Goal: Task Accomplishment & Management: Use online tool/utility

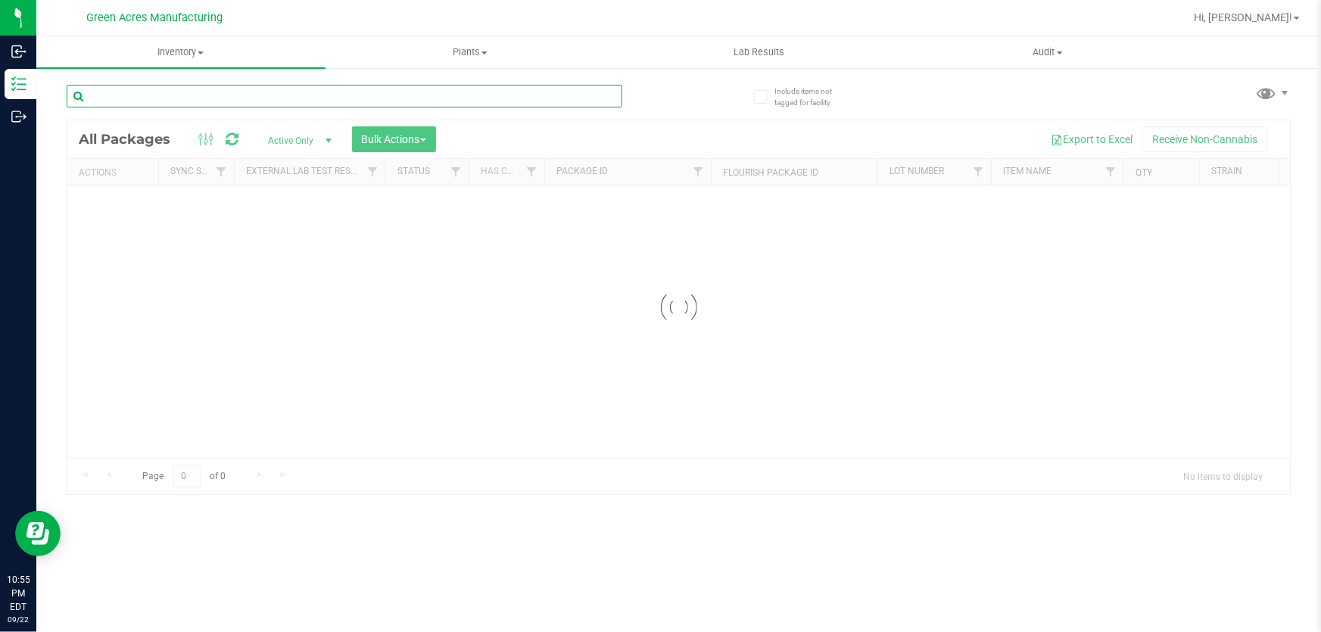
click at [378, 98] on input "text" at bounding box center [345, 96] width 556 height 23
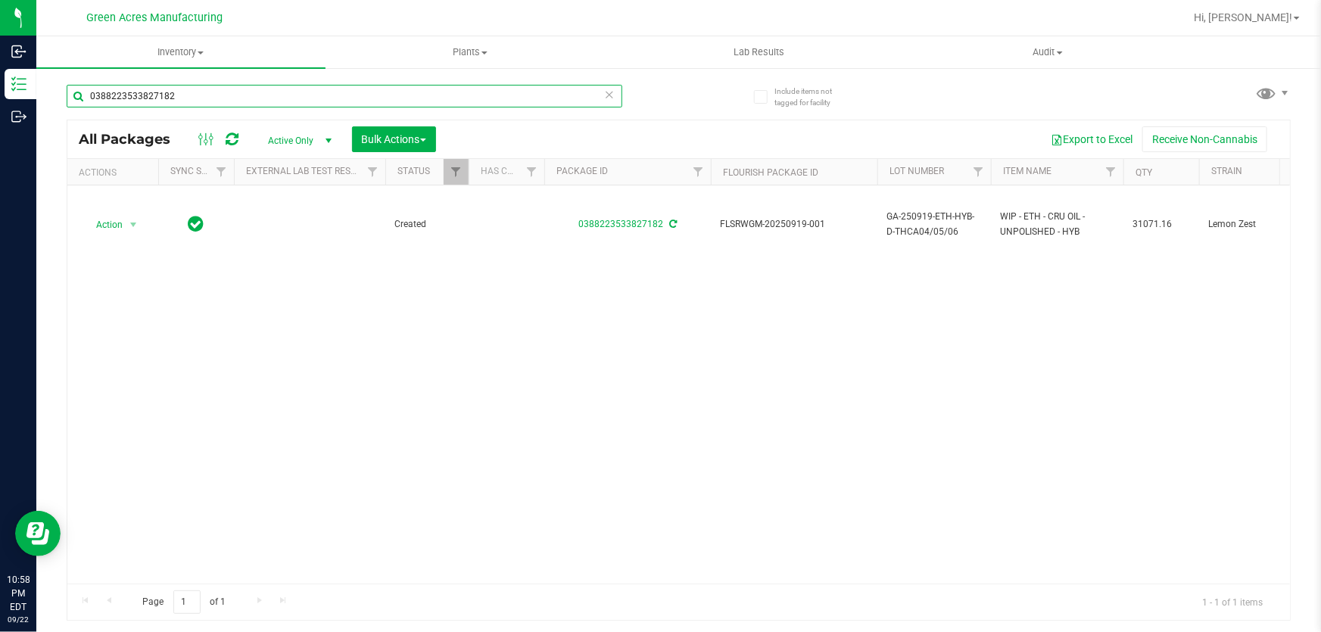
type input "0388223533827182"
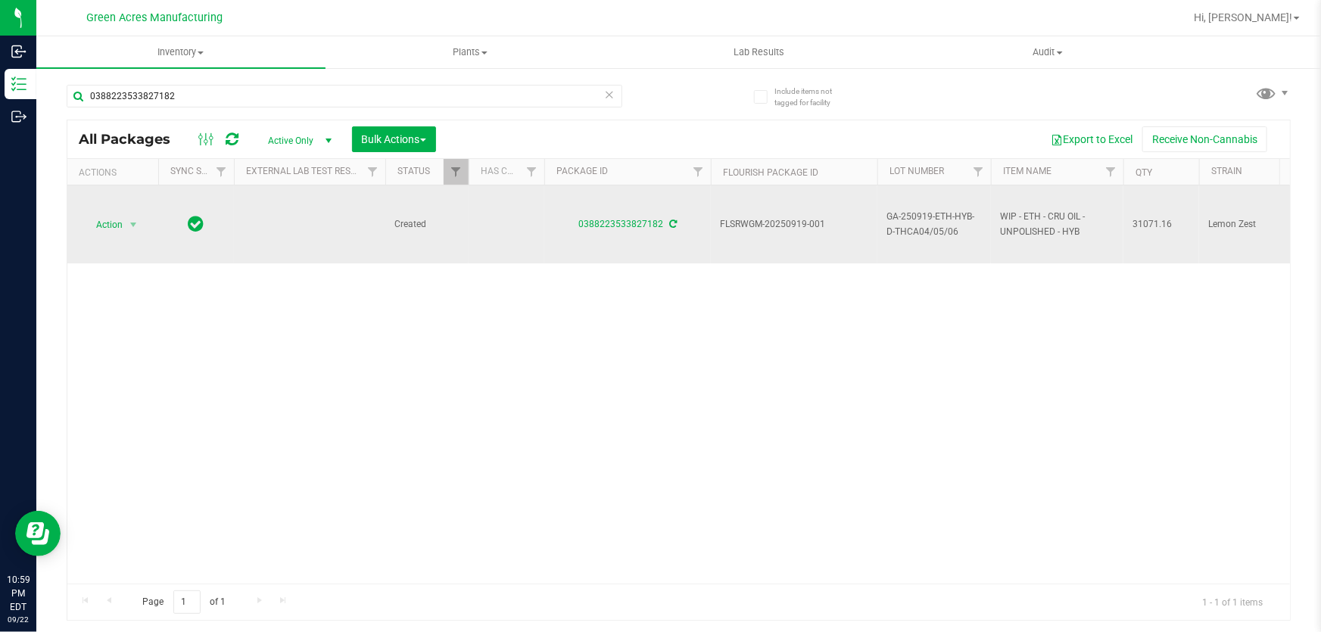
click at [71, 218] on td "Action Action Adjust qty Create package Edit attributes Global inventory Locate…" at bounding box center [112, 225] width 91 height 78
click at [92, 220] on span "Action" at bounding box center [103, 224] width 41 height 21
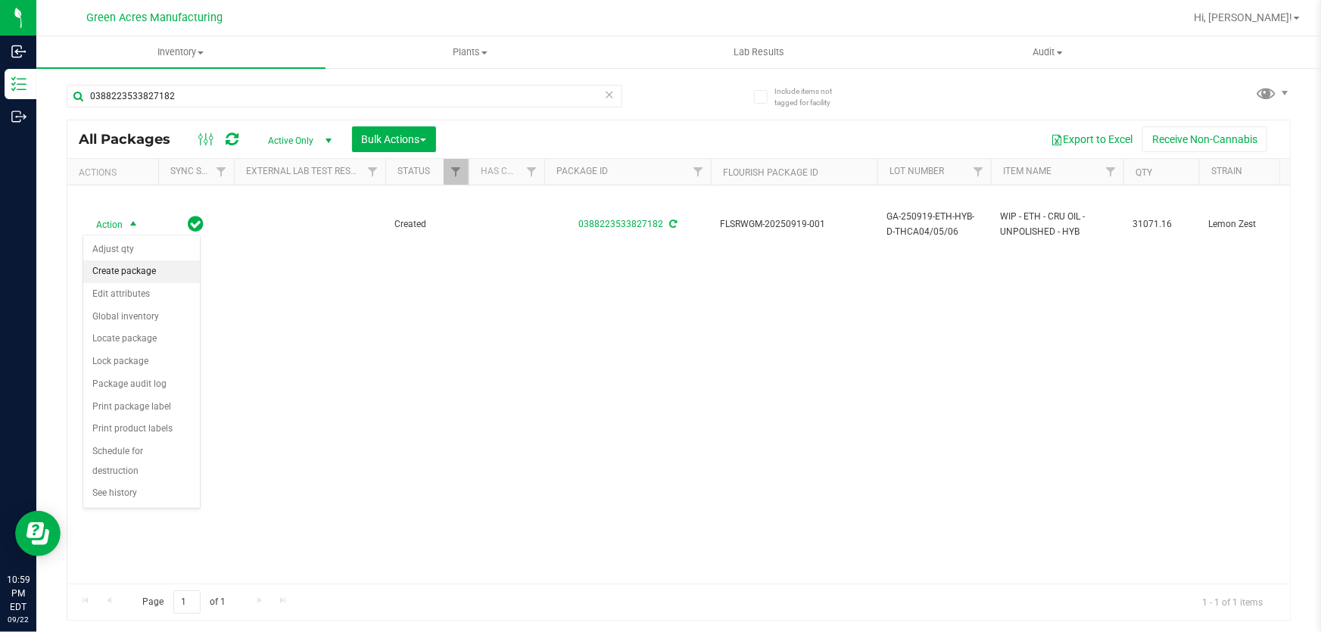
click at [111, 275] on li "Create package" at bounding box center [141, 272] width 117 height 23
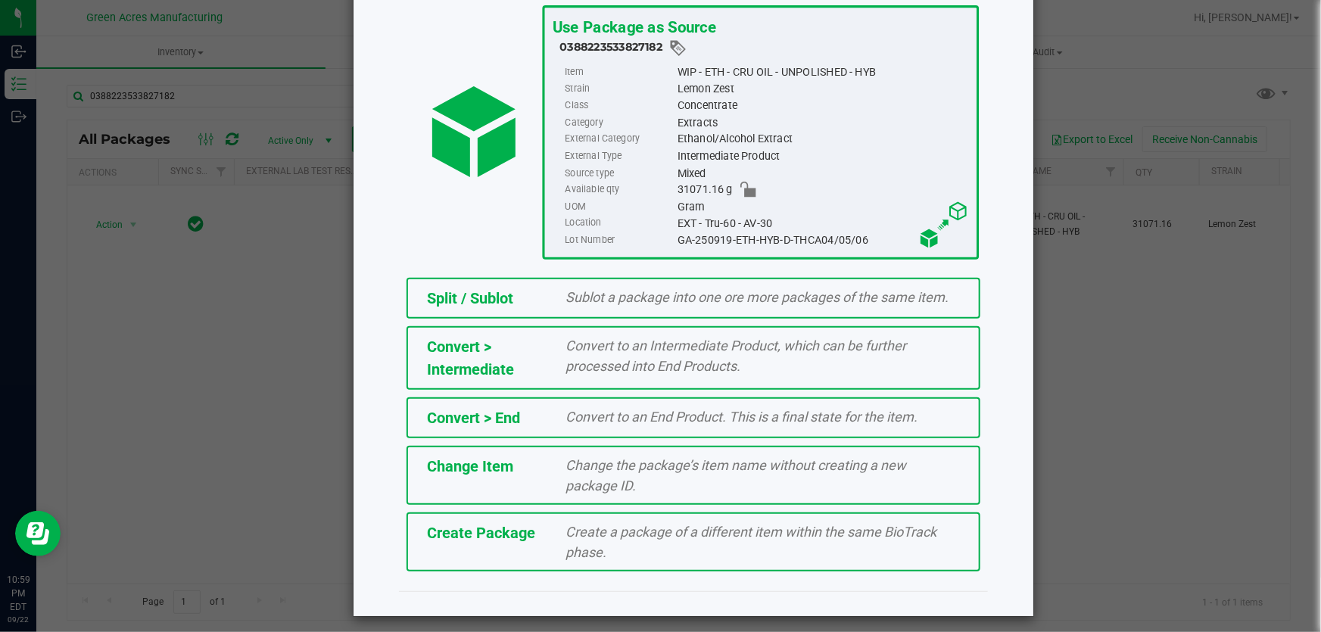
scroll to position [104, 0]
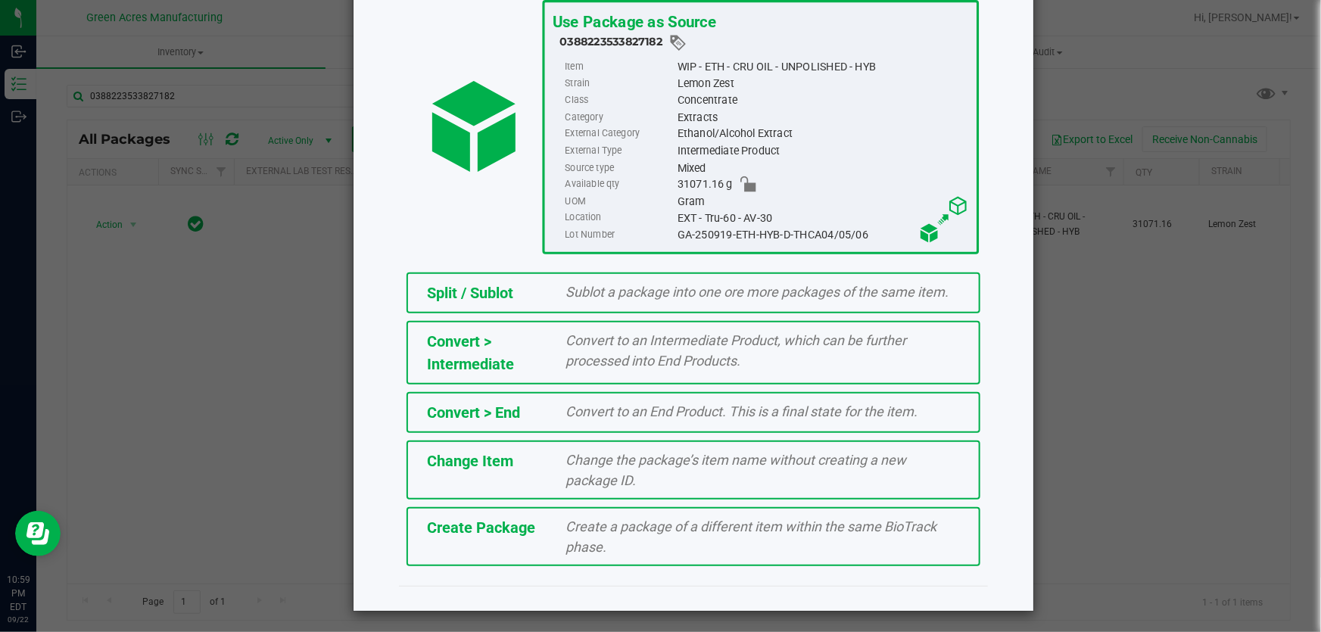
click at [820, 556] on div "Create Package Create a package of a different item within the same BioTrack ph…" at bounding box center [694, 536] width 574 height 59
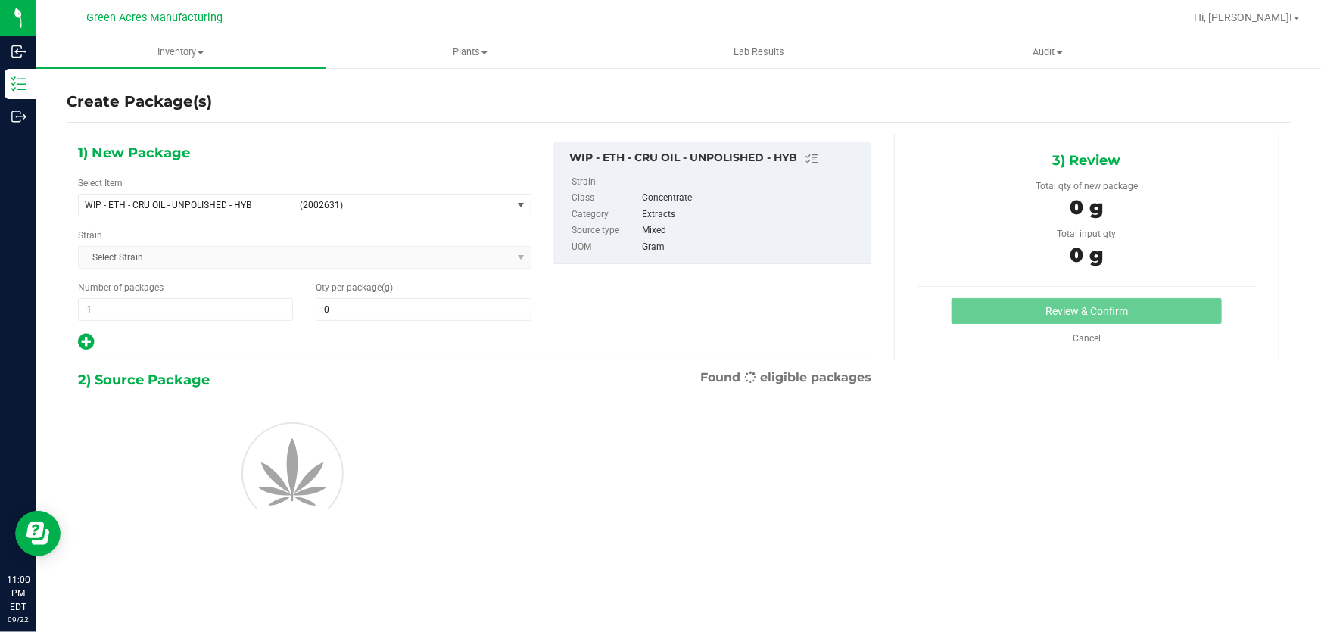
type input "0.0000"
click at [234, 212] on span "WIP - ETH - CRU OIL - UNPOLISHED - HYB (2002631)" at bounding box center [295, 205] width 433 height 21
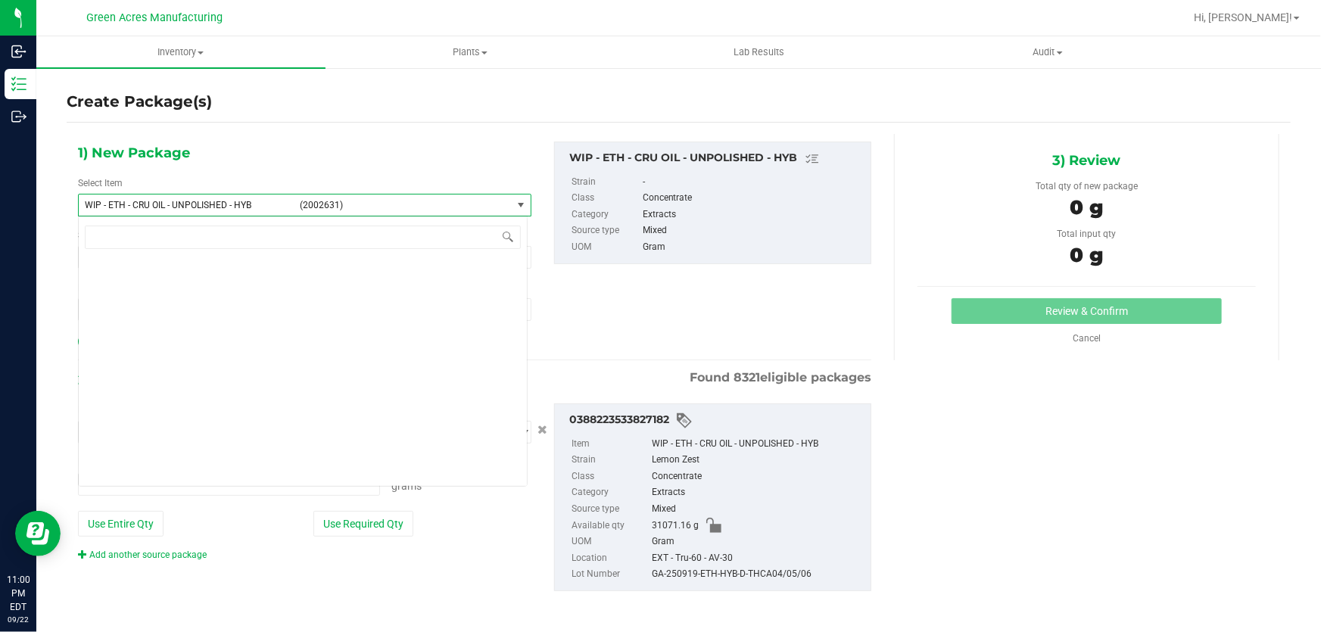
type input "0.0000 g"
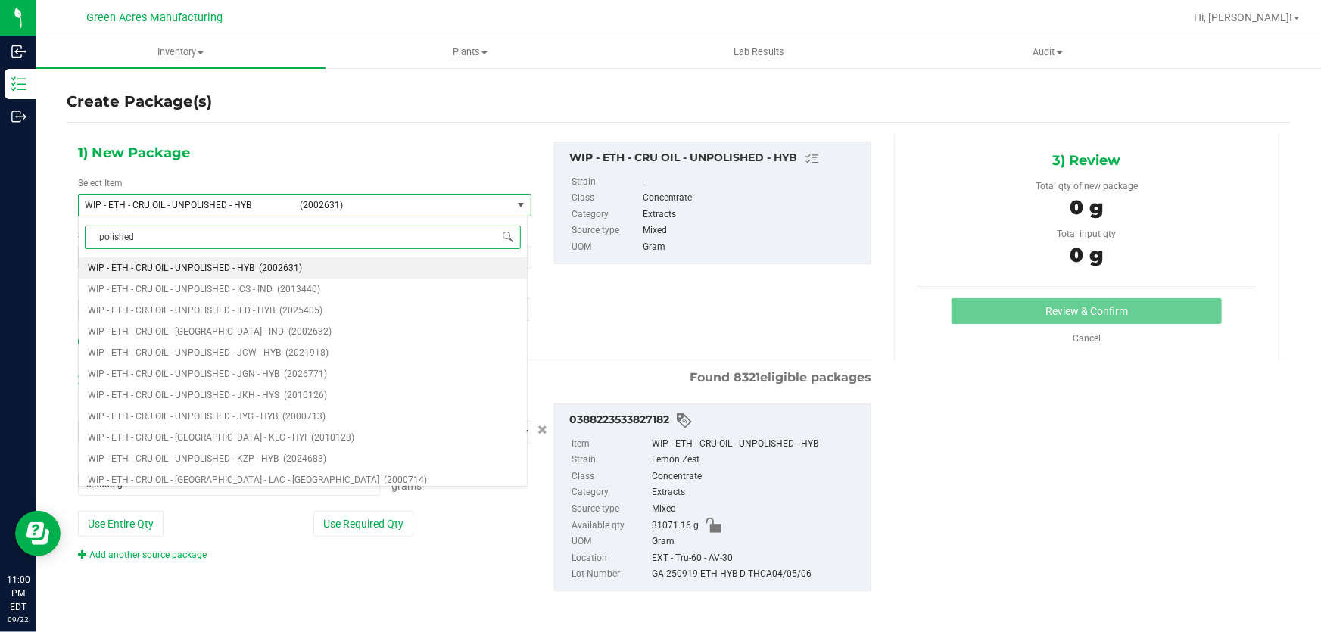
type input "polished"
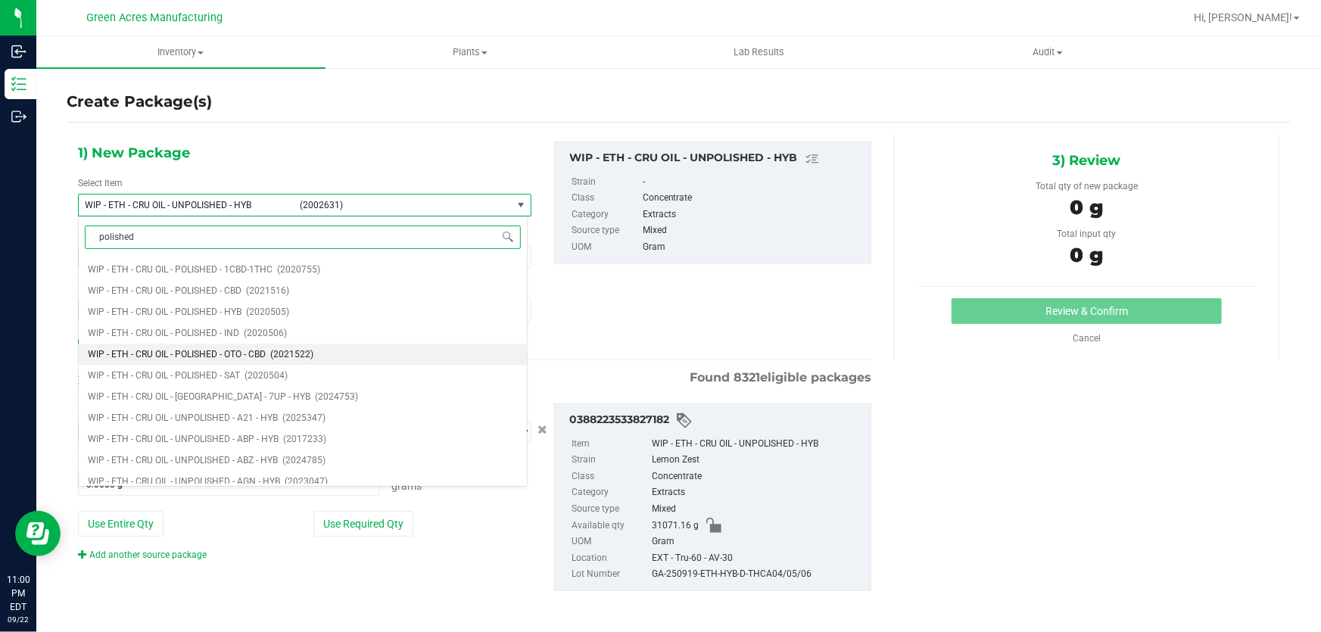
scroll to position [4957, 0]
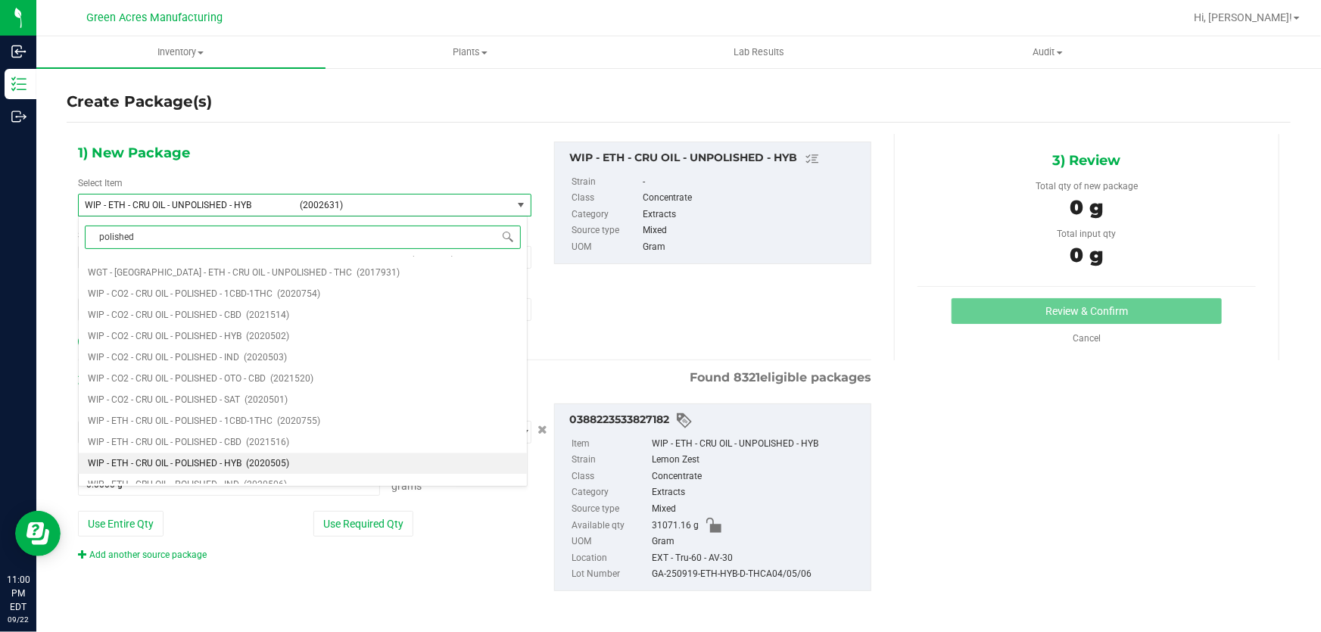
click at [239, 466] on span "WIP - ETH - CRU OIL - POLISHED - HYB" at bounding box center [165, 463] width 154 height 11
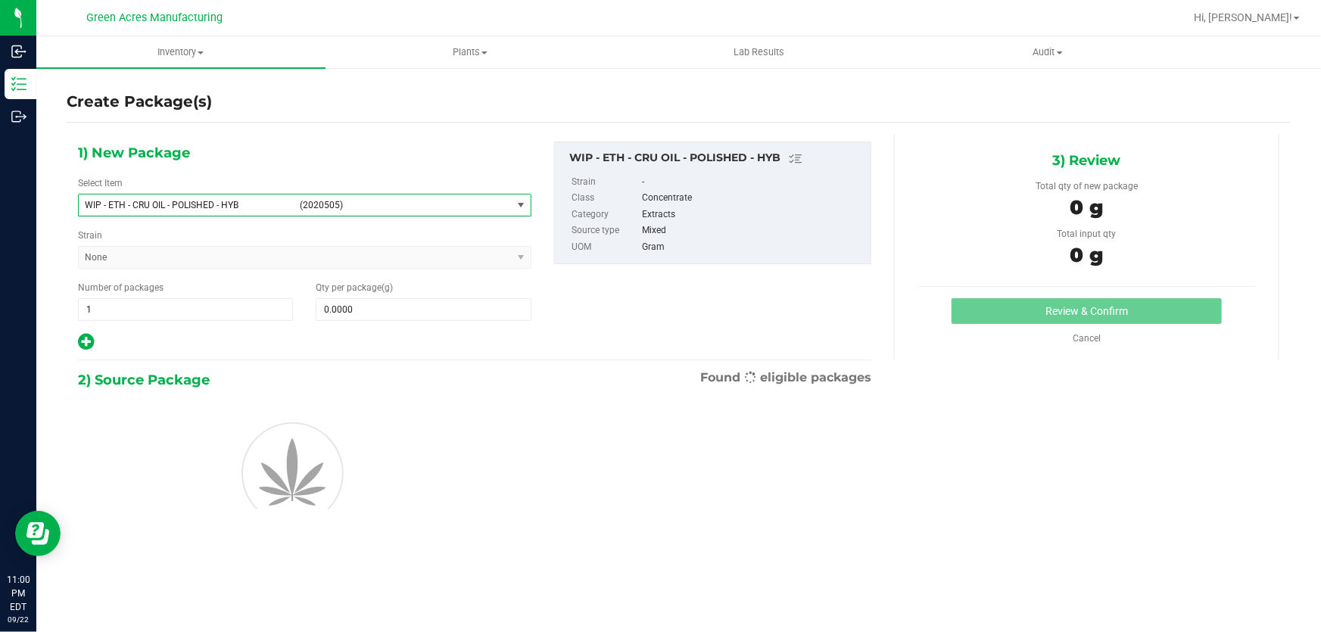
type input "0.0000"
click at [349, 308] on span at bounding box center [423, 309] width 215 height 23
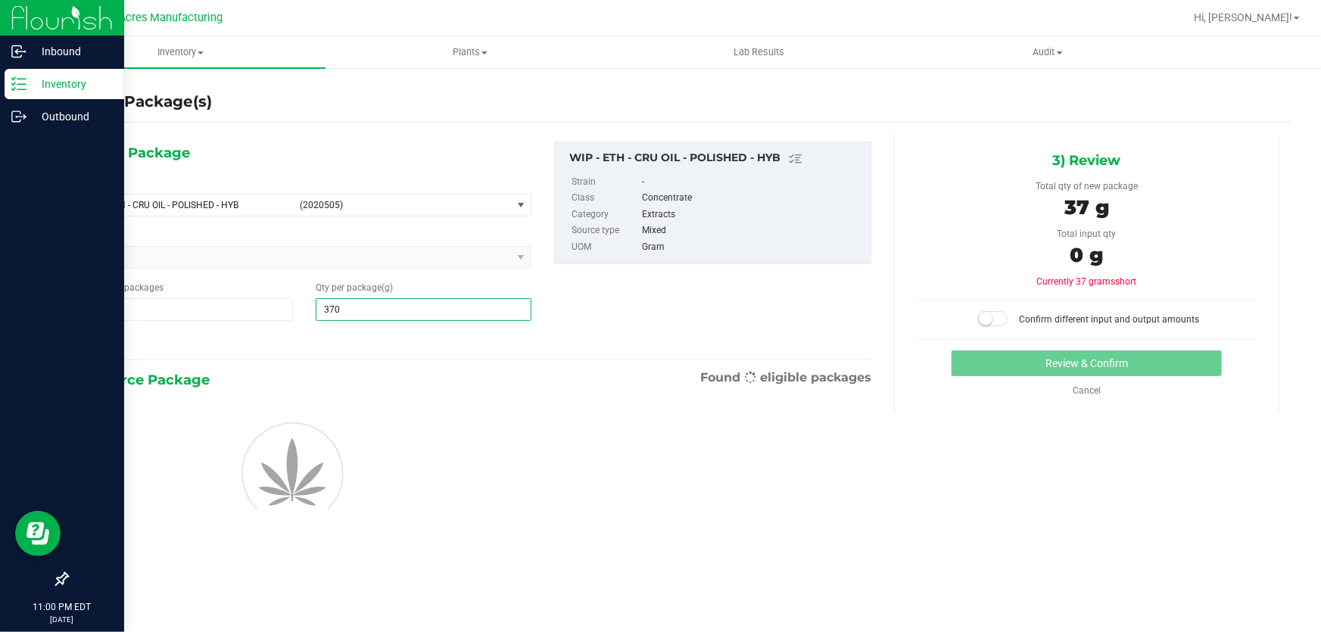
type input "3701"
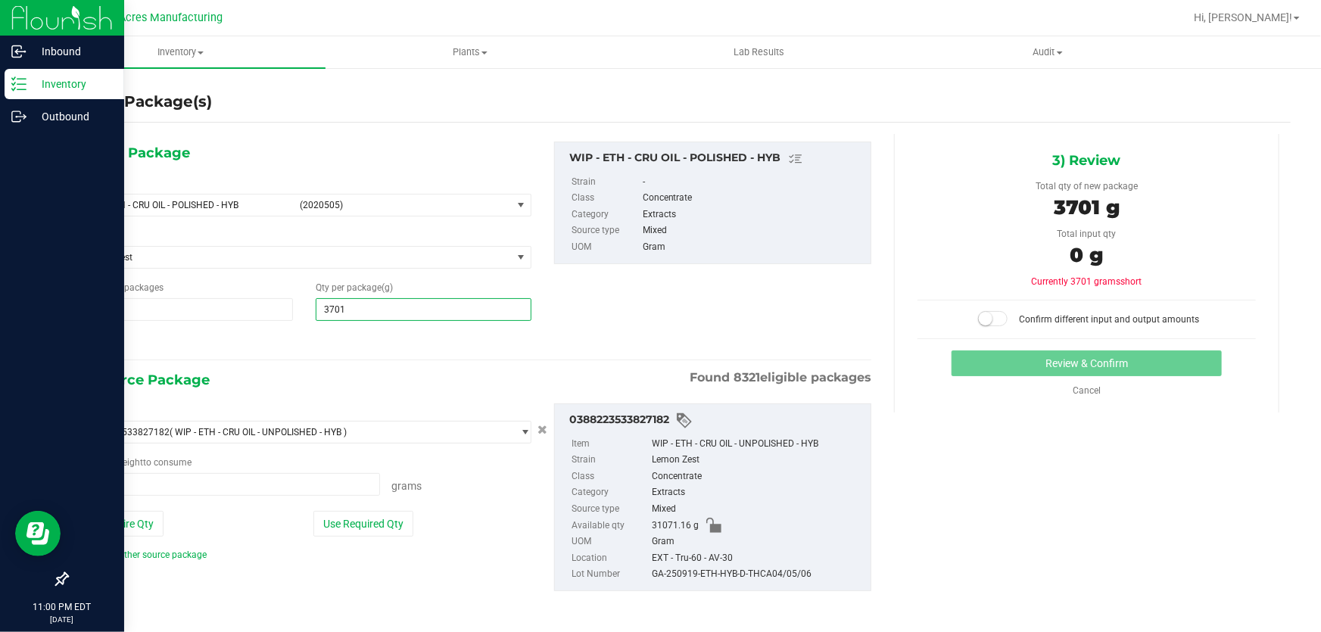
type input "0.0000 g"
type input "37015.7"
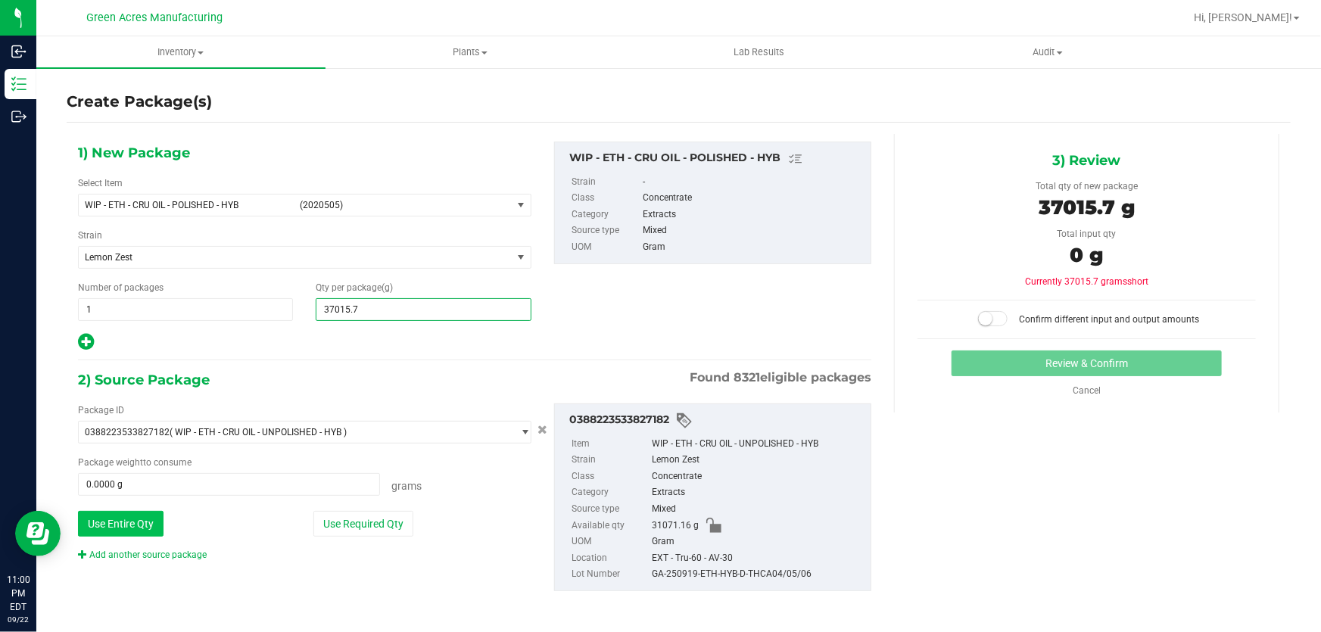
type input "37,015.7000"
click at [93, 522] on button "Use Entire Qty" at bounding box center [121, 524] width 86 height 26
type input "31071.1600 g"
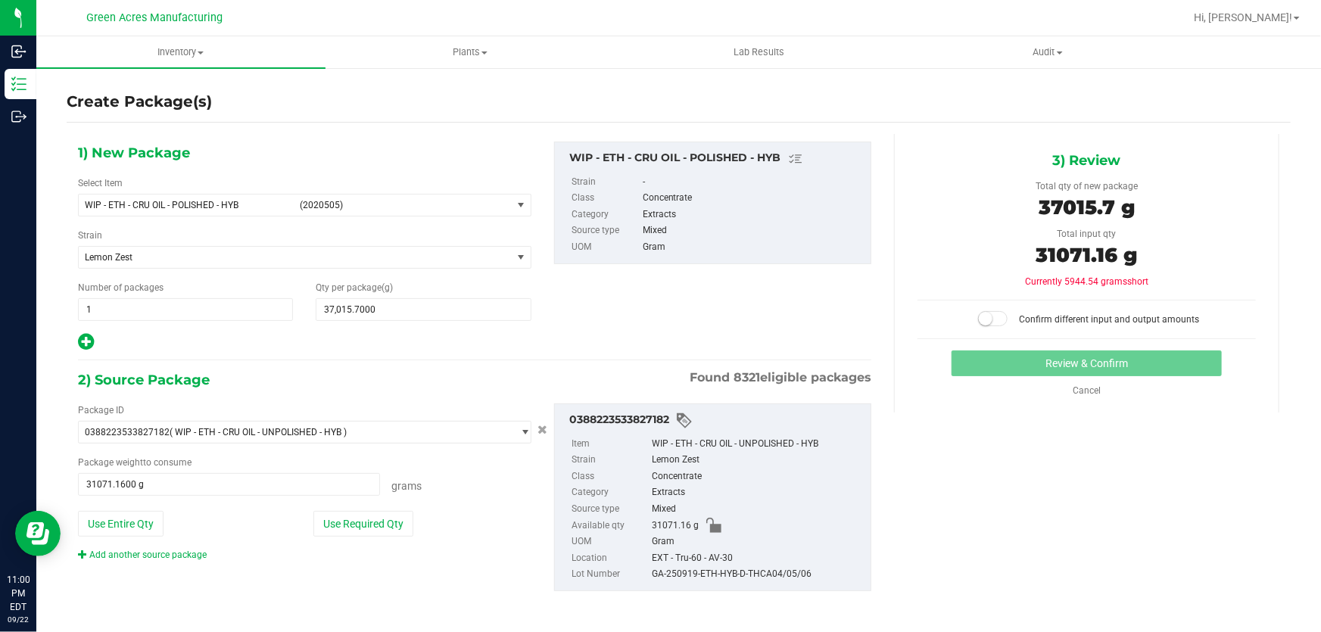
click at [984, 323] on span at bounding box center [993, 318] width 30 height 15
click at [1111, 360] on button "Review & Confirm" at bounding box center [1087, 364] width 271 height 26
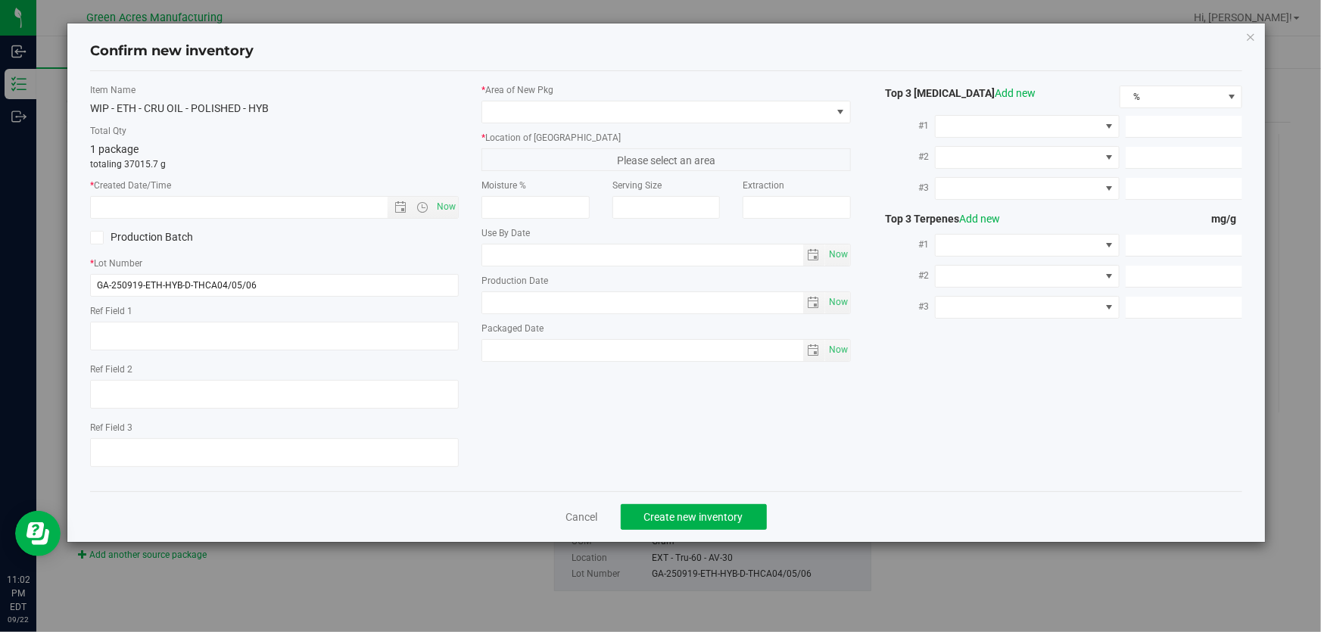
type textarea "43.3 PBO"
click at [417, 270] on div "* Lot Number GA-250919-ETH-HYB-D-THCA04/05/06" at bounding box center [274, 277] width 369 height 40
click at [373, 280] on input "GA-250919-ETH-HYB-D-THCA04/05/06" at bounding box center [274, 285] width 369 height 23
type input "GA-250919-ETH-HYB-D-THCA04/05/06-A-M"
click at [445, 204] on span "Now" at bounding box center [447, 207] width 26 height 22
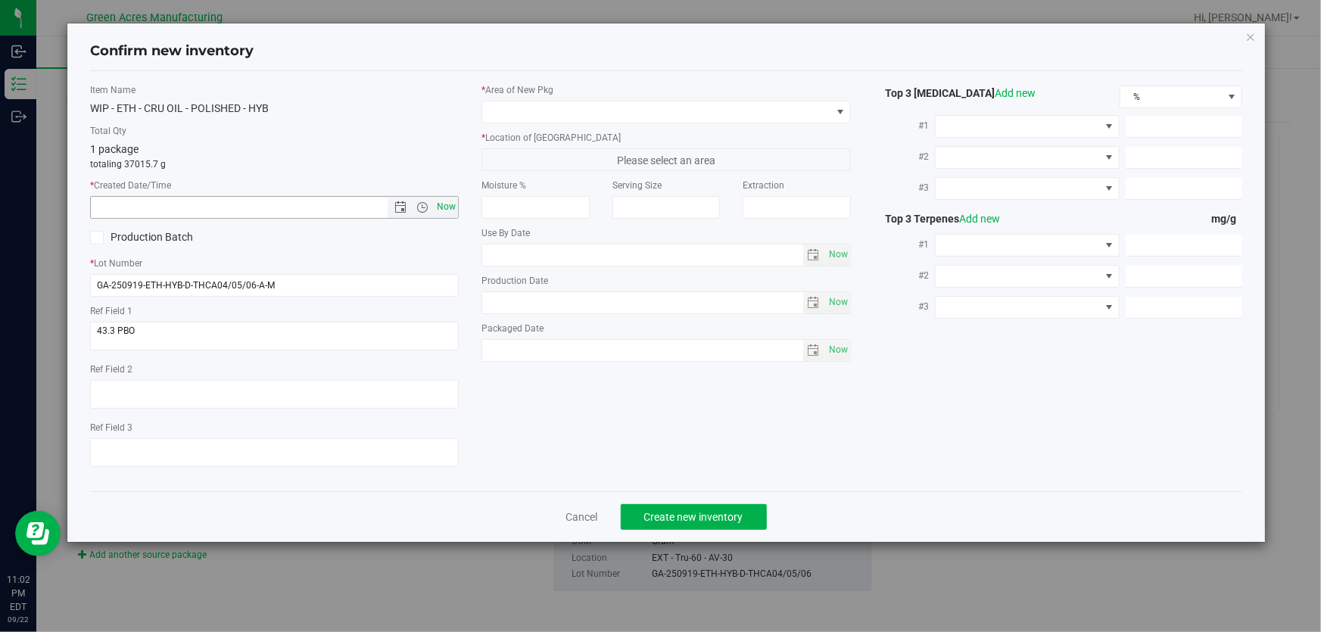
type input "[DATE] 11:02 PM"
click at [527, 108] on span at bounding box center [656, 111] width 348 height 21
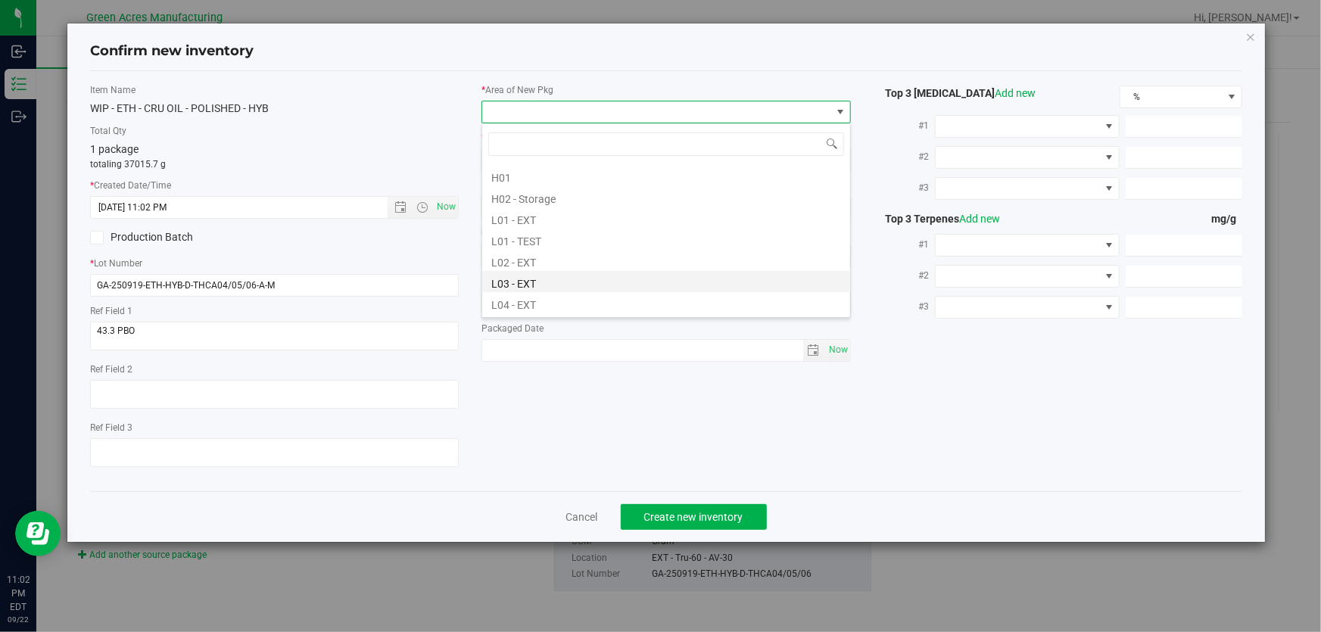
scroll to position [275, 0]
click at [555, 258] on li "L04 - EXT" at bounding box center [666, 259] width 368 height 21
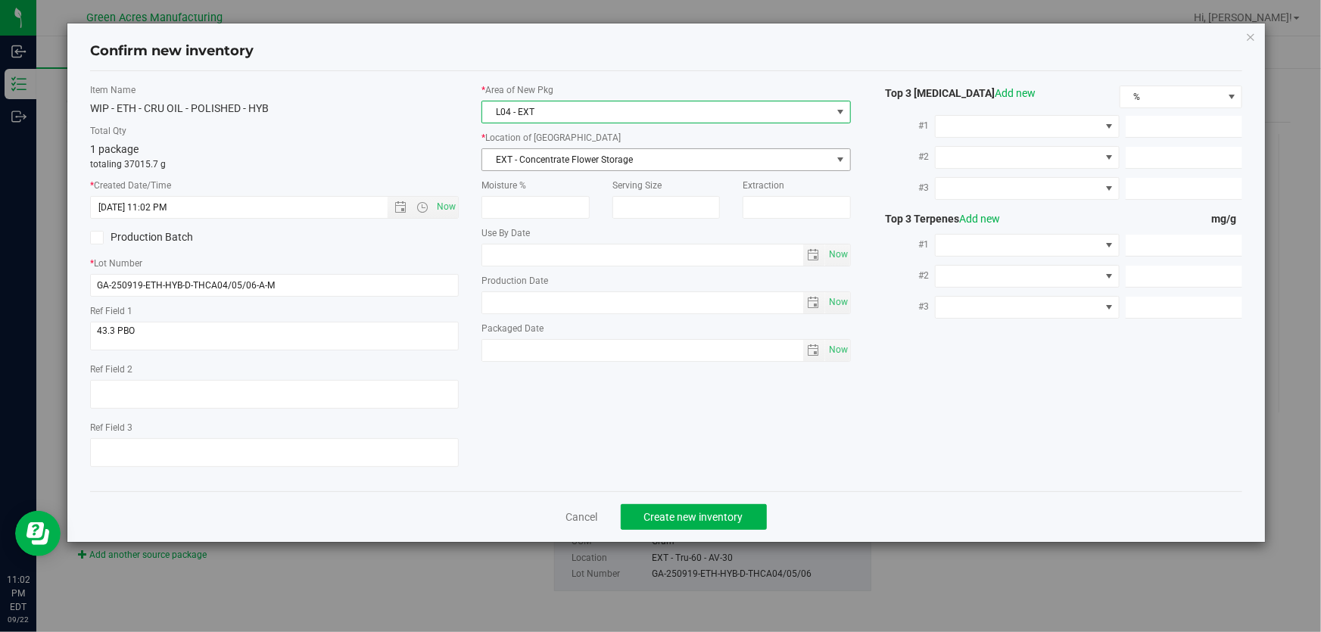
click at [562, 158] on span "EXT - Concentrate Flower Storage" at bounding box center [656, 159] width 348 height 21
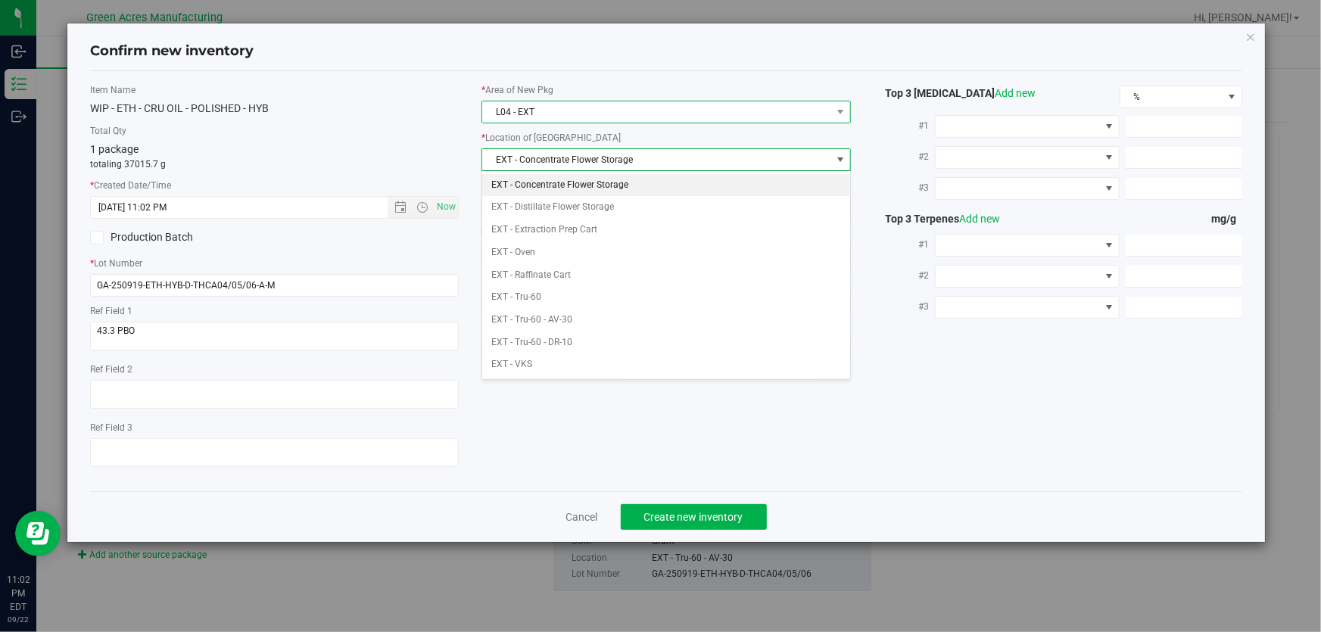
click at [548, 115] on span "L04 - EXT" at bounding box center [656, 111] width 348 height 21
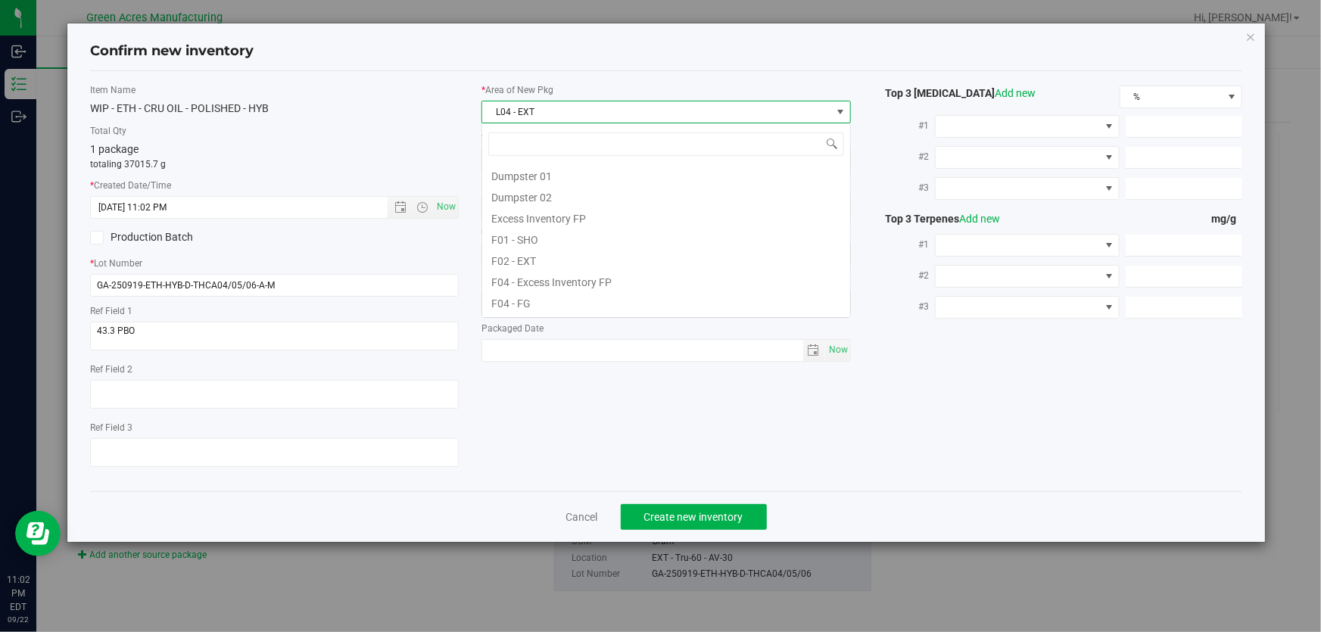
scroll to position [229, 0]
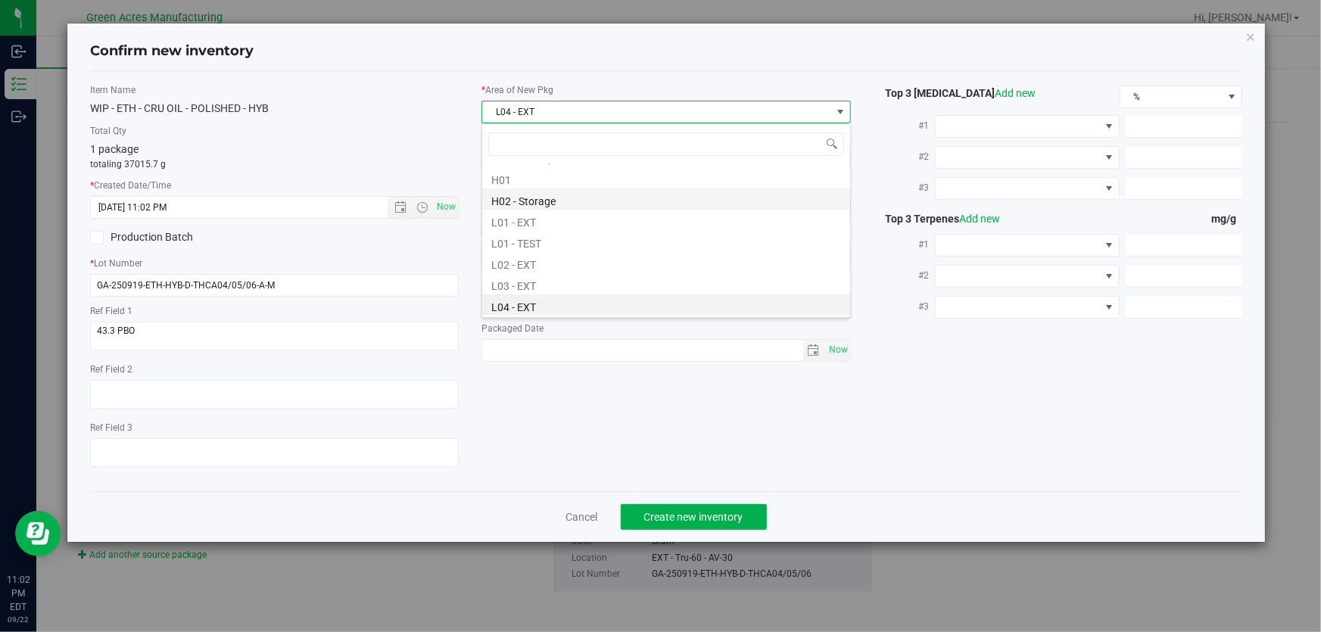
click at [530, 196] on li "H02 - Storage" at bounding box center [666, 199] width 368 height 21
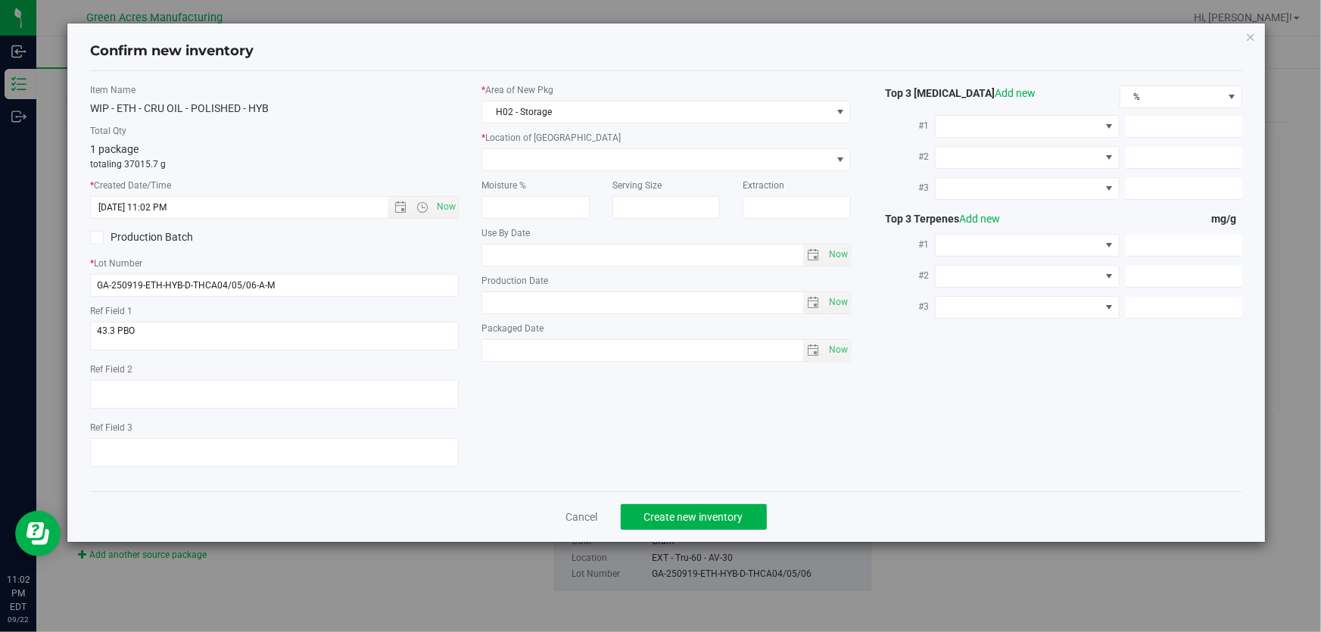
click at [545, 172] on div "* Area of [GEOGRAPHIC_DATA] H02 - Storage * Location of [GEOGRAPHIC_DATA] ER - …" at bounding box center [666, 226] width 392 height 286
click at [545, 164] on span at bounding box center [656, 159] width 348 height 21
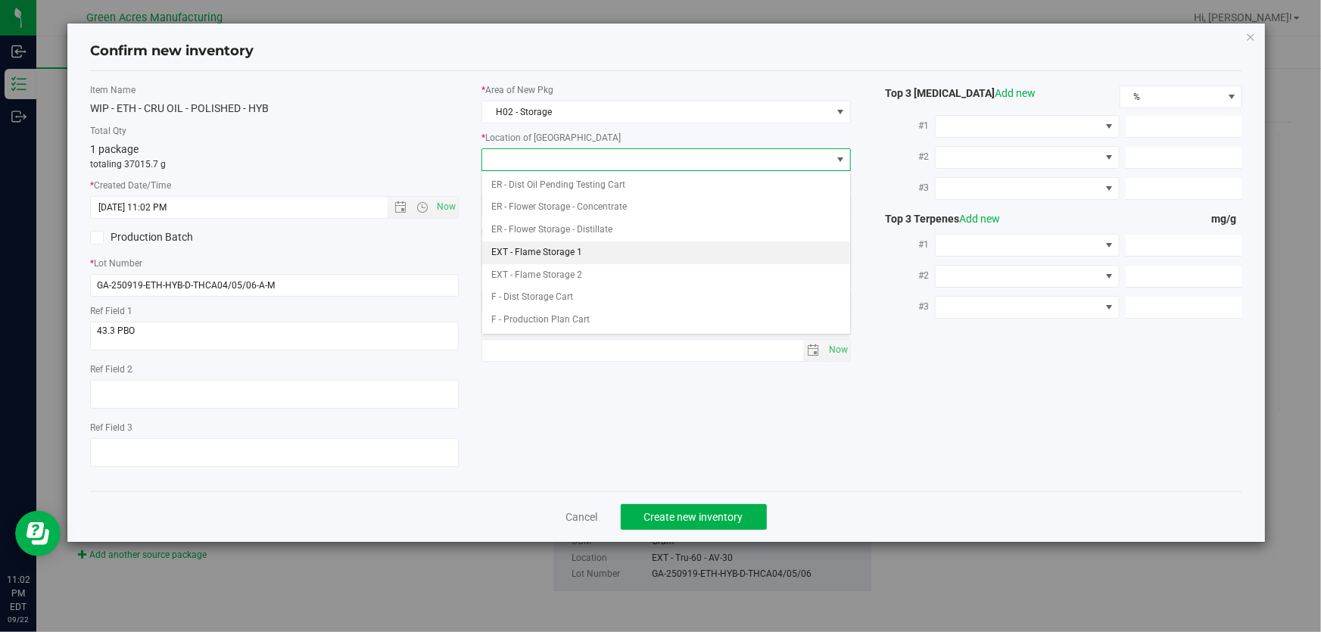
click at [543, 257] on li "EXT - Flame Storage 1" at bounding box center [666, 253] width 368 height 23
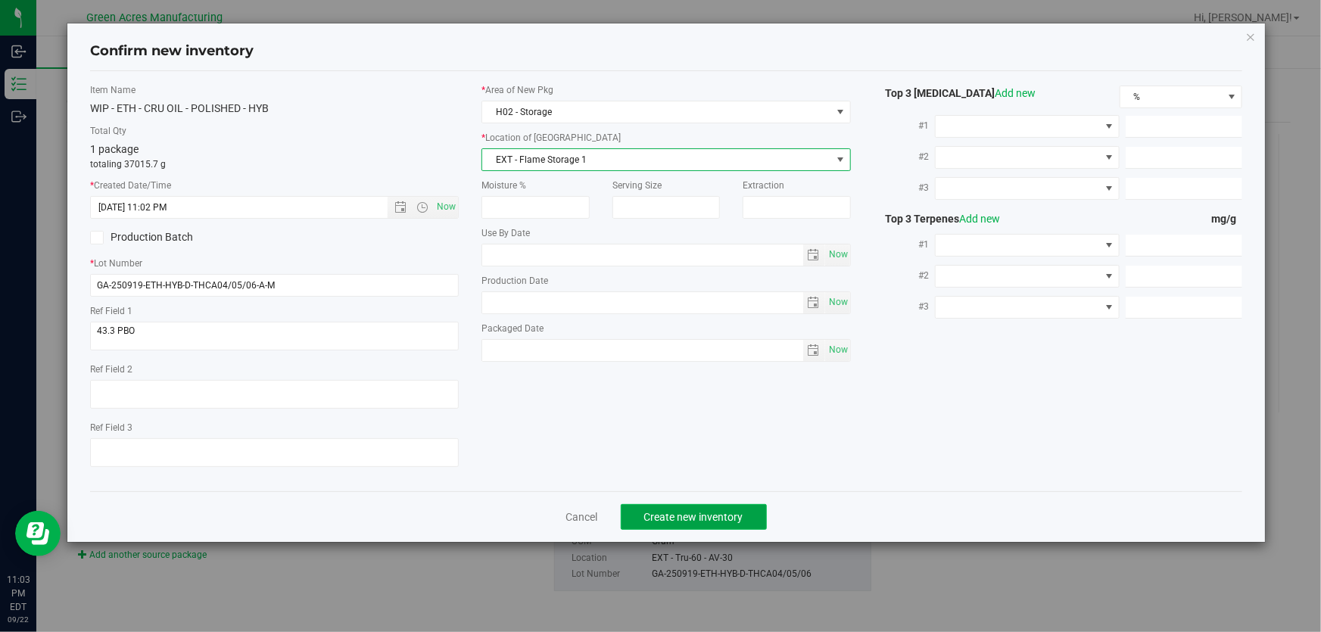
click at [685, 522] on span "Create new inventory" at bounding box center [693, 517] width 99 height 12
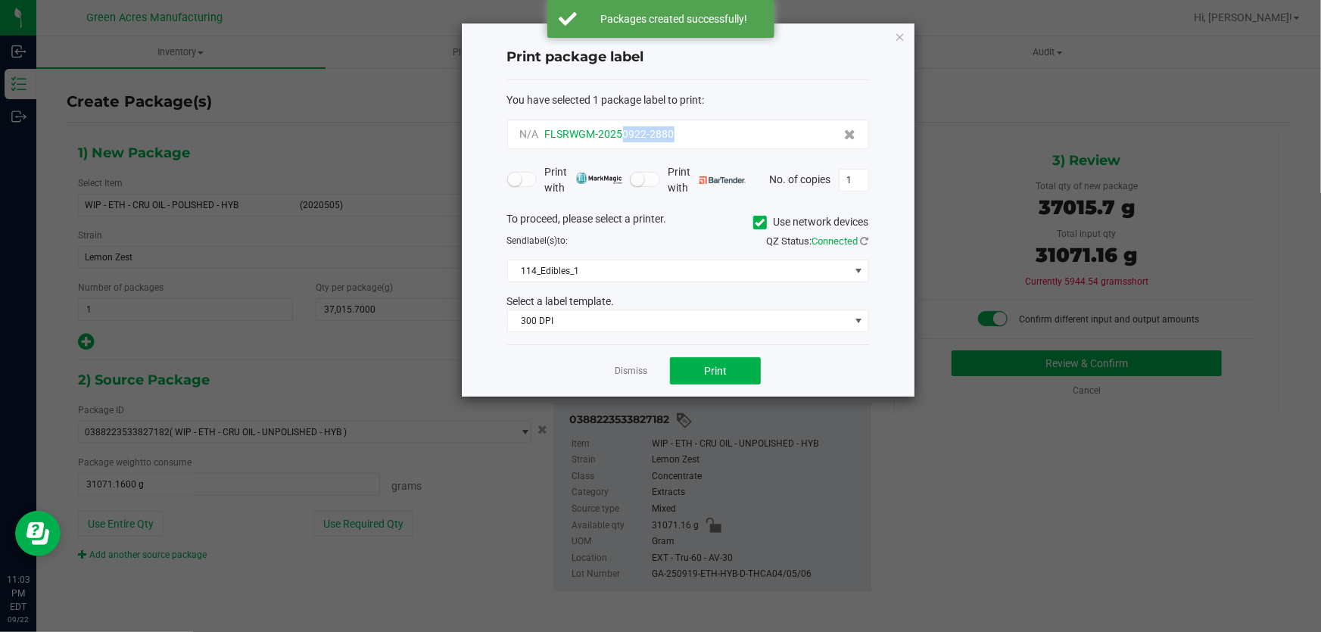
drag, startPoint x: 673, startPoint y: 135, endPoint x: 622, endPoint y: 140, distance: 51.8
click at [622, 140] on div "N/A FLSRWGM-20250922-2880" at bounding box center [688, 134] width 336 height 16
copy span "0922-2880"
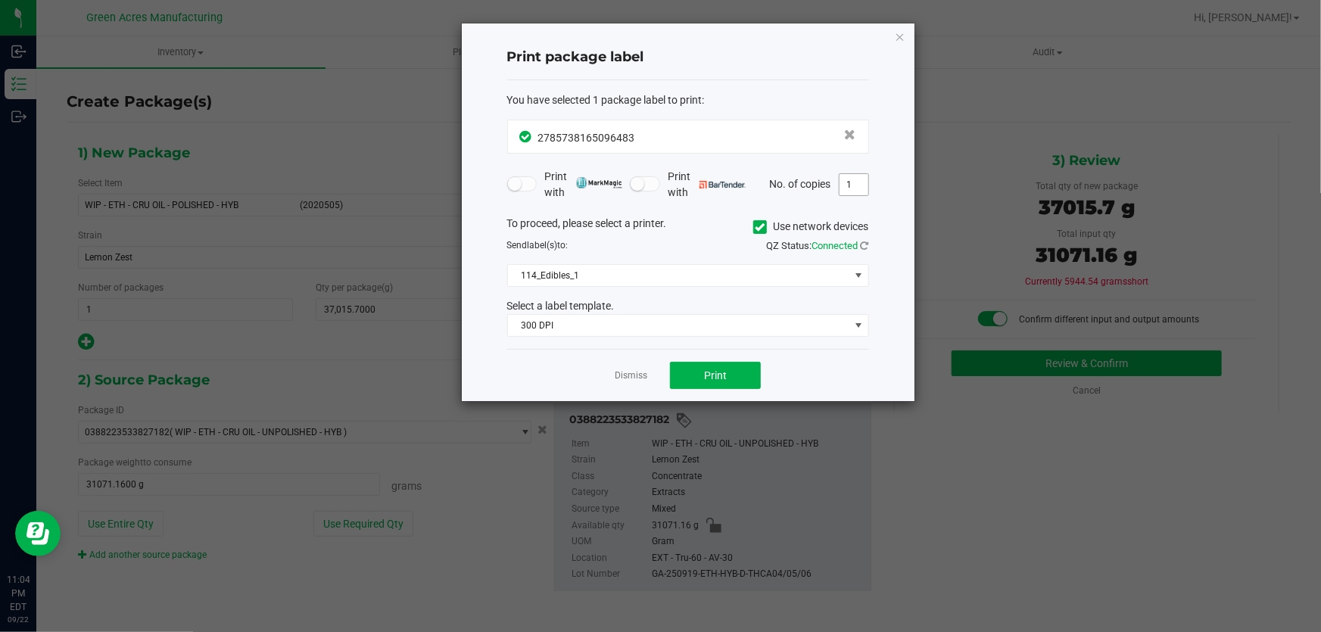
click at [850, 186] on input "1" at bounding box center [854, 184] width 29 height 21
click at [757, 268] on span "114_Edibles_1" at bounding box center [679, 275] width 342 height 21
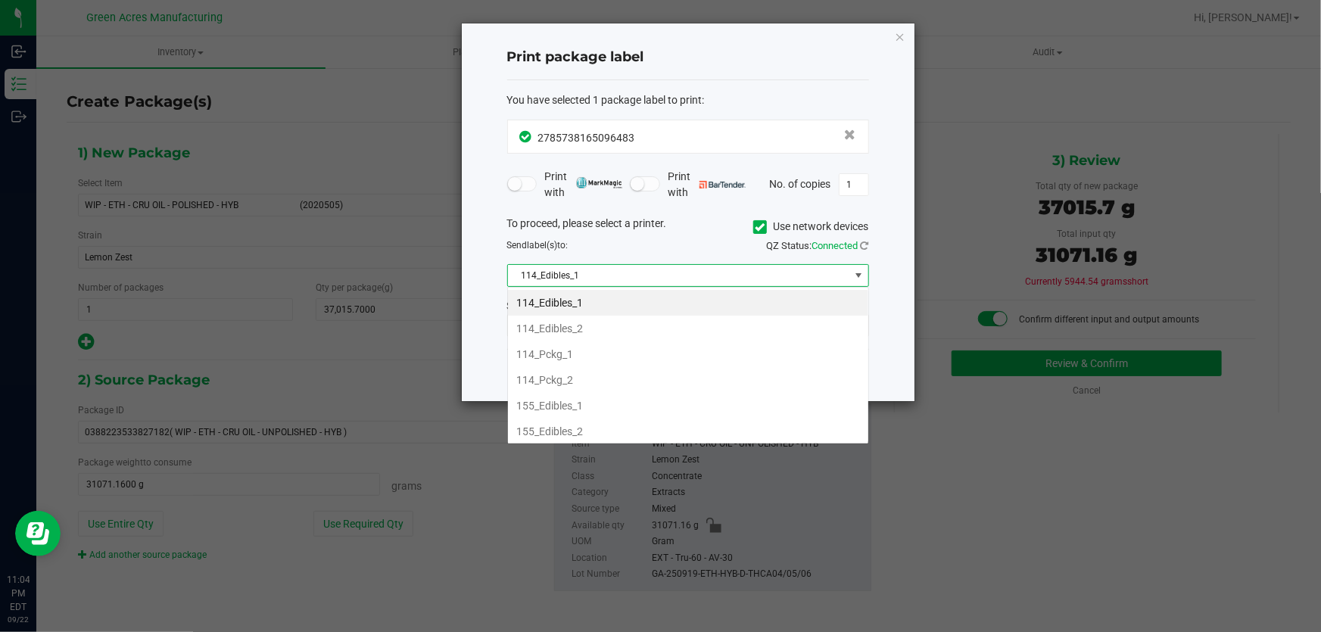
scroll to position [23, 362]
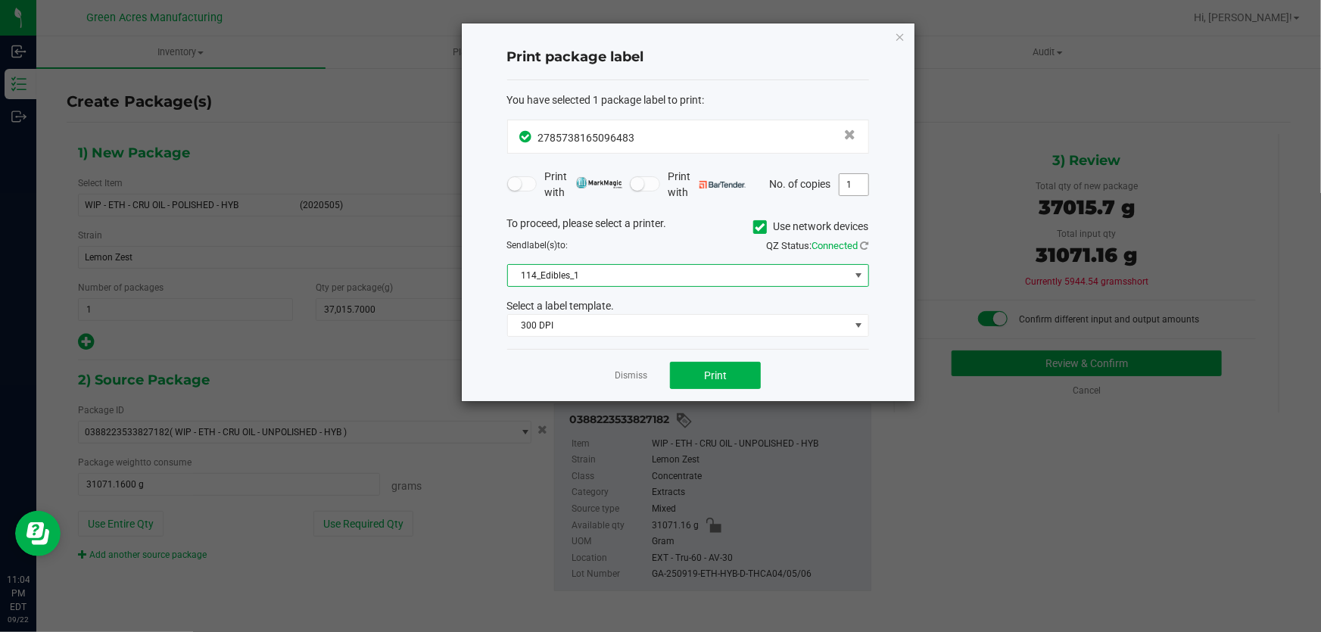
click at [849, 186] on input "1" at bounding box center [854, 184] width 29 height 21
type input "28"
click at [628, 268] on span "114_Edibles_1" at bounding box center [679, 275] width 342 height 21
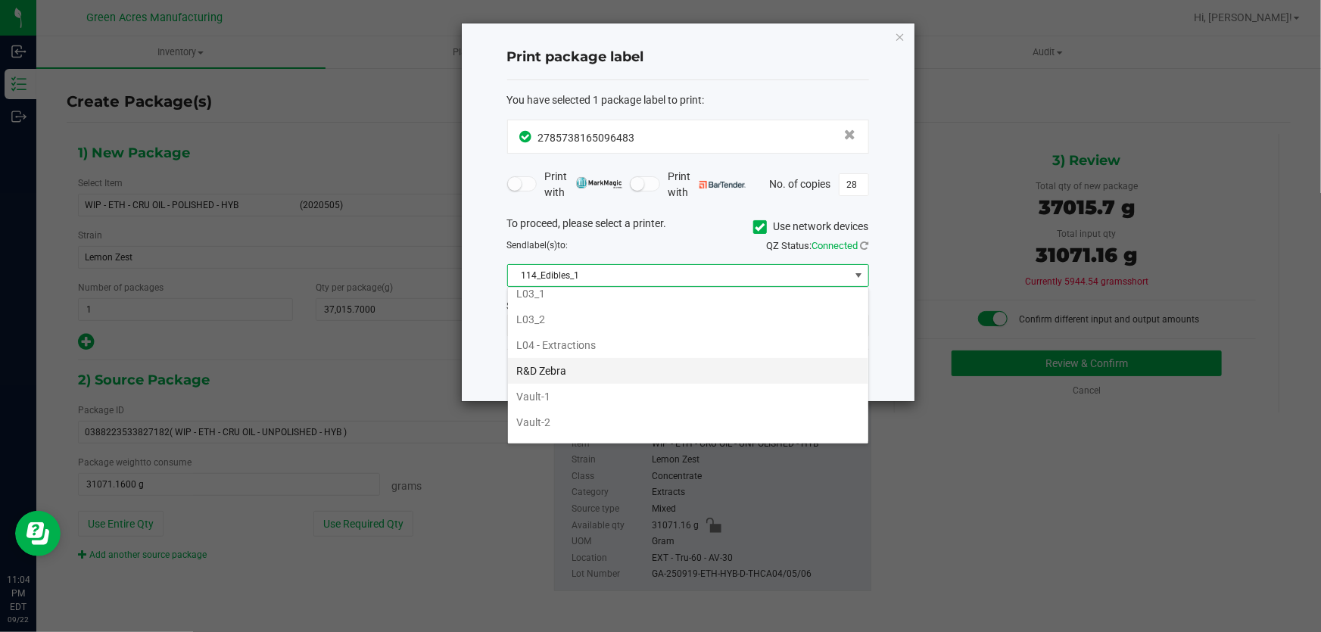
scroll to position [551, 0]
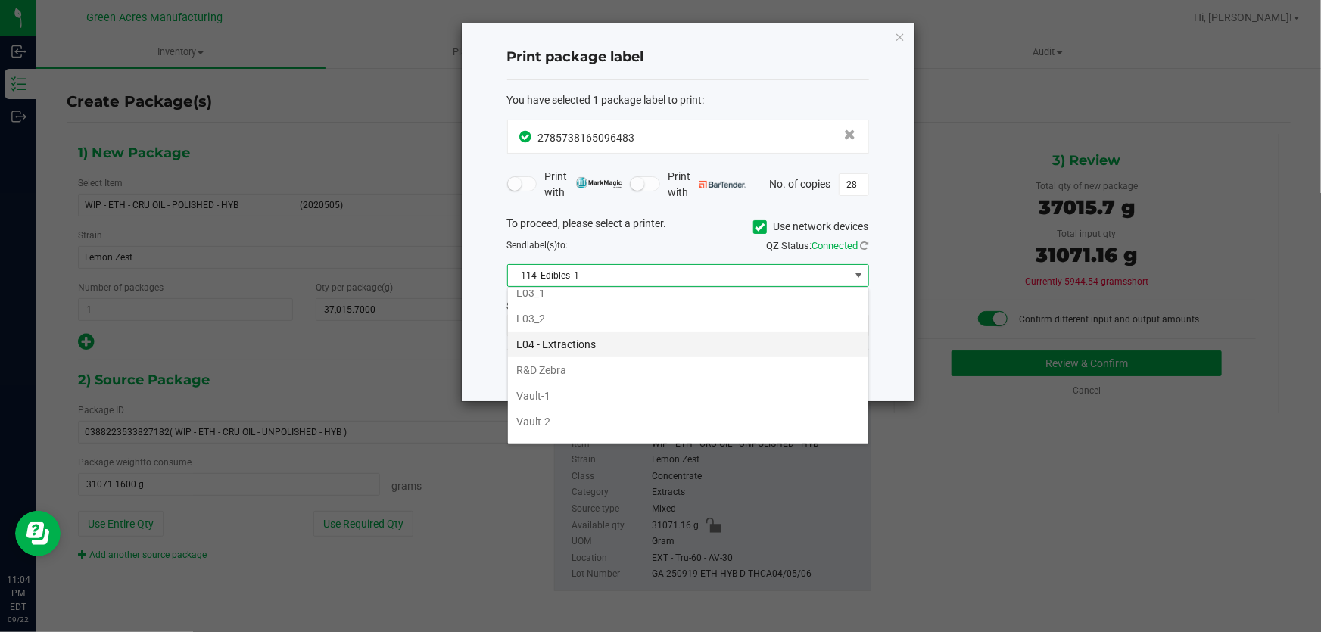
click at [569, 339] on li "L04 - Extractions" at bounding box center [688, 345] width 360 height 26
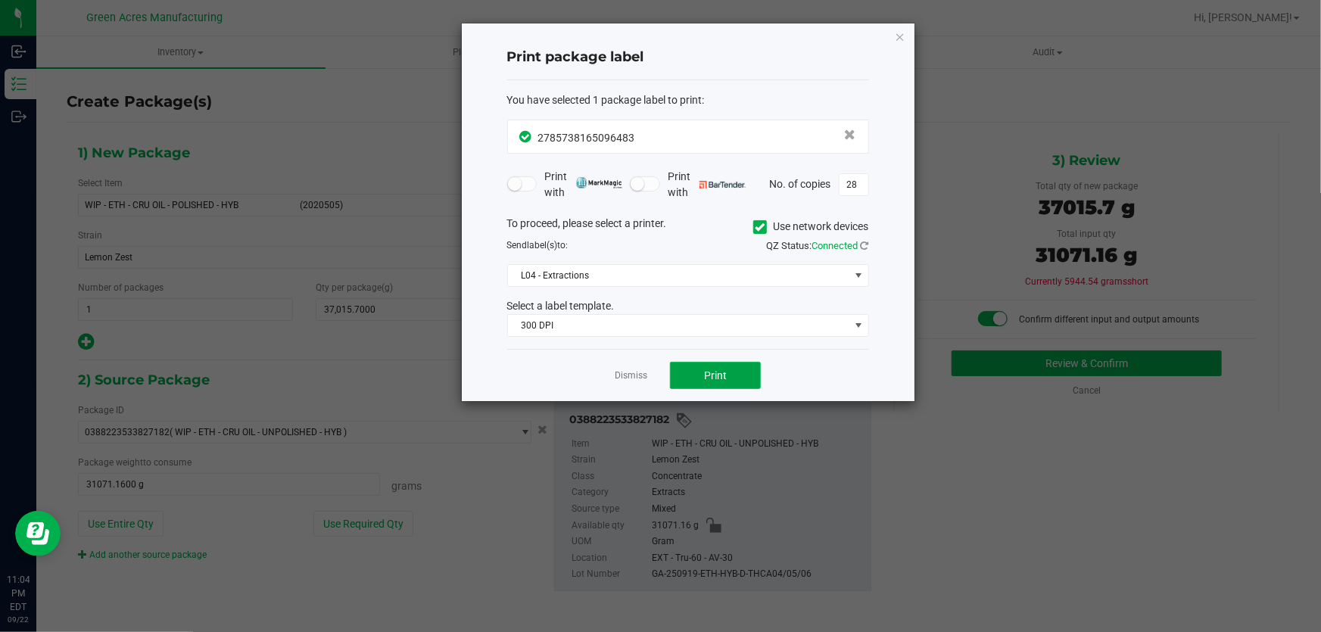
click at [735, 378] on button "Print" at bounding box center [715, 375] width 91 height 27
